Goal: Navigation & Orientation: Find specific page/section

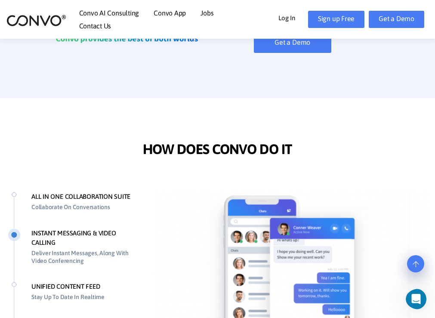
scroll to position [521, 0]
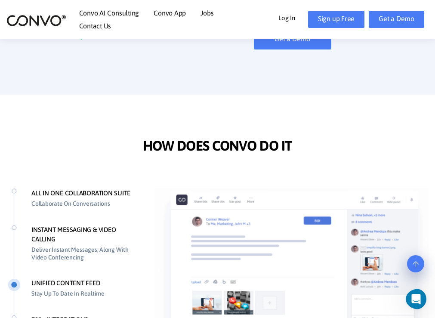
click at [91, 225] on li "ALL IN ONE COLLABORATION SUITE Collaborate On Conversations" at bounding box center [72, 206] width 129 height 37
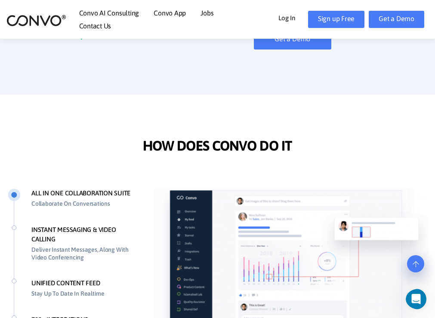
click at [420, 261] on link at bounding box center [415, 263] width 17 height 17
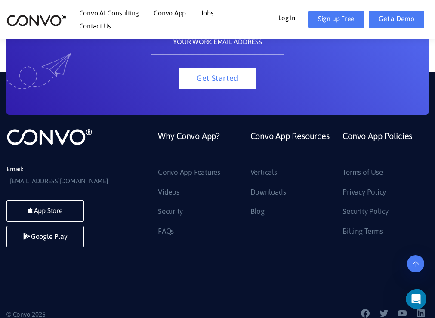
scroll to position [1854, 0]
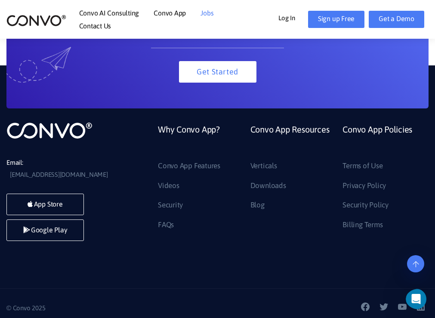
click at [206, 15] on link "Jobs" at bounding box center [206, 12] width 13 height 7
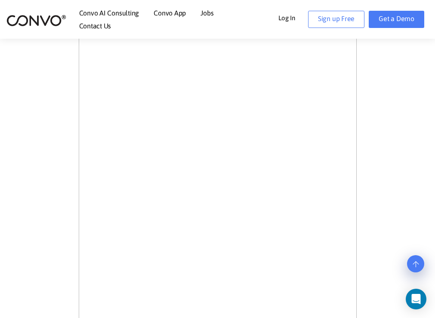
scroll to position [453, 0]
